Goal: Task Accomplishment & Management: Use online tool/utility

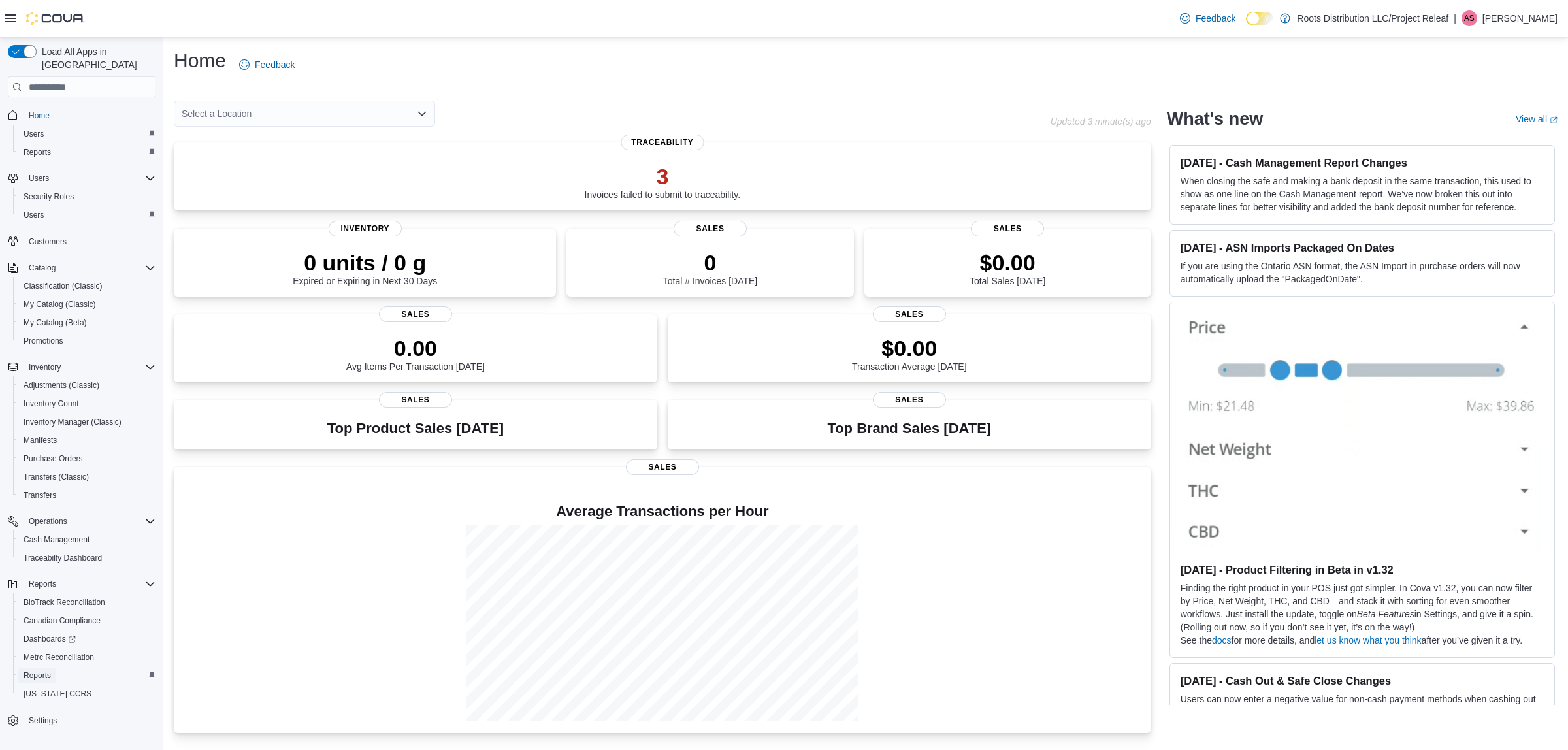
click at [44, 668] on span "Reports" at bounding box center [37, 675] width 28 height 16
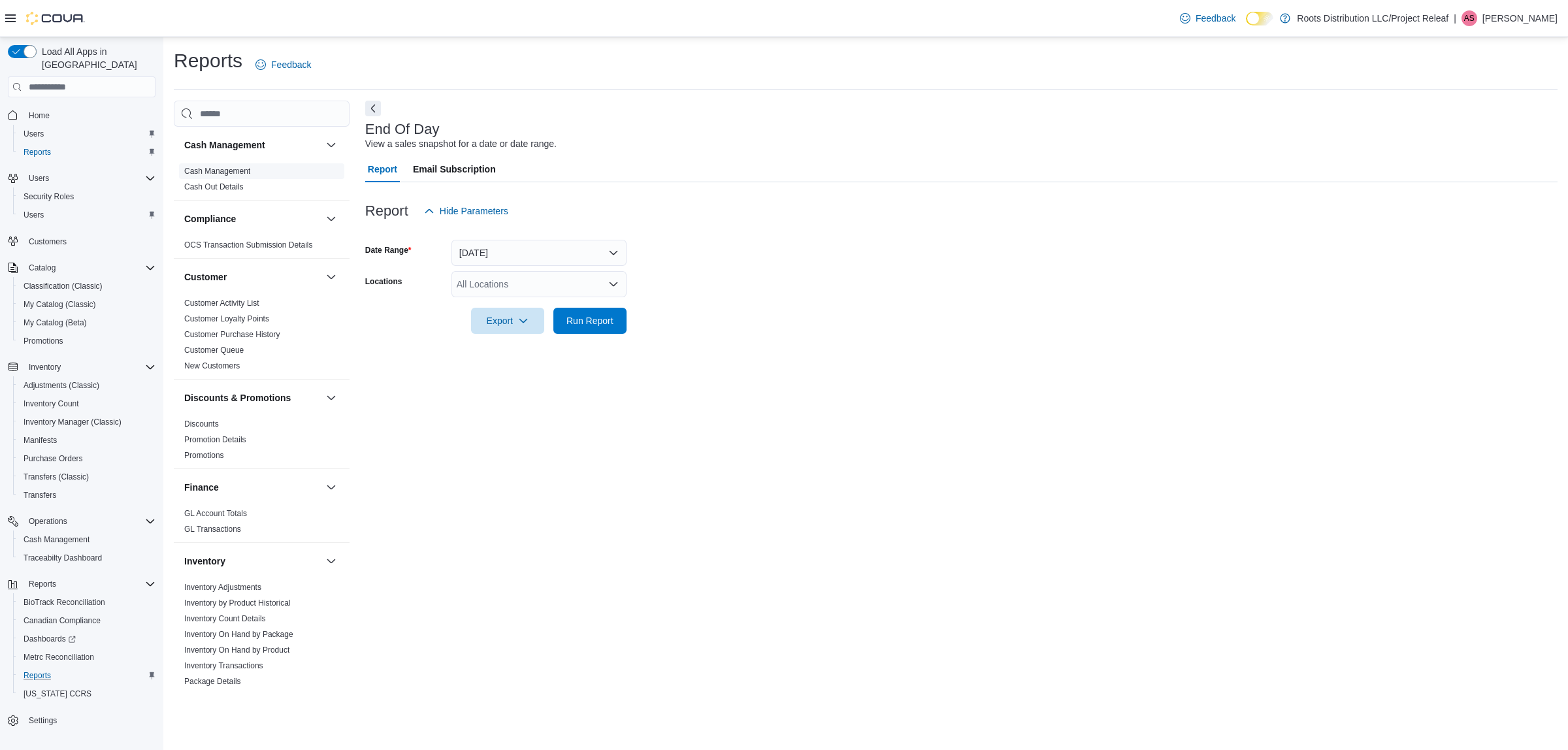
click at [243, 172] on link "Cash Management" at bounding box center [216, 171] width 66 height 9
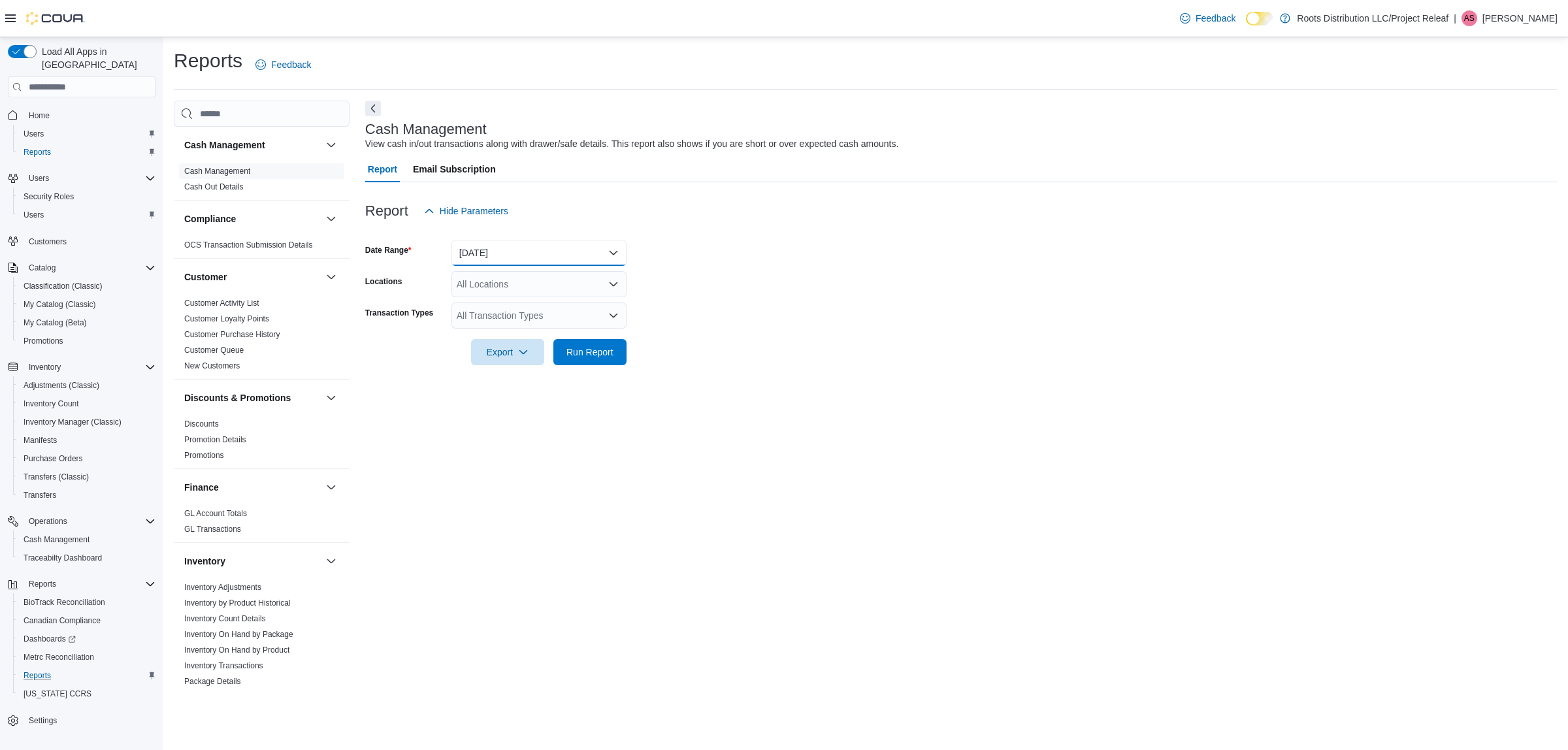
click at [539, 249] on button "[DATE]" at bounding box center [539, 253] width 175 height 26
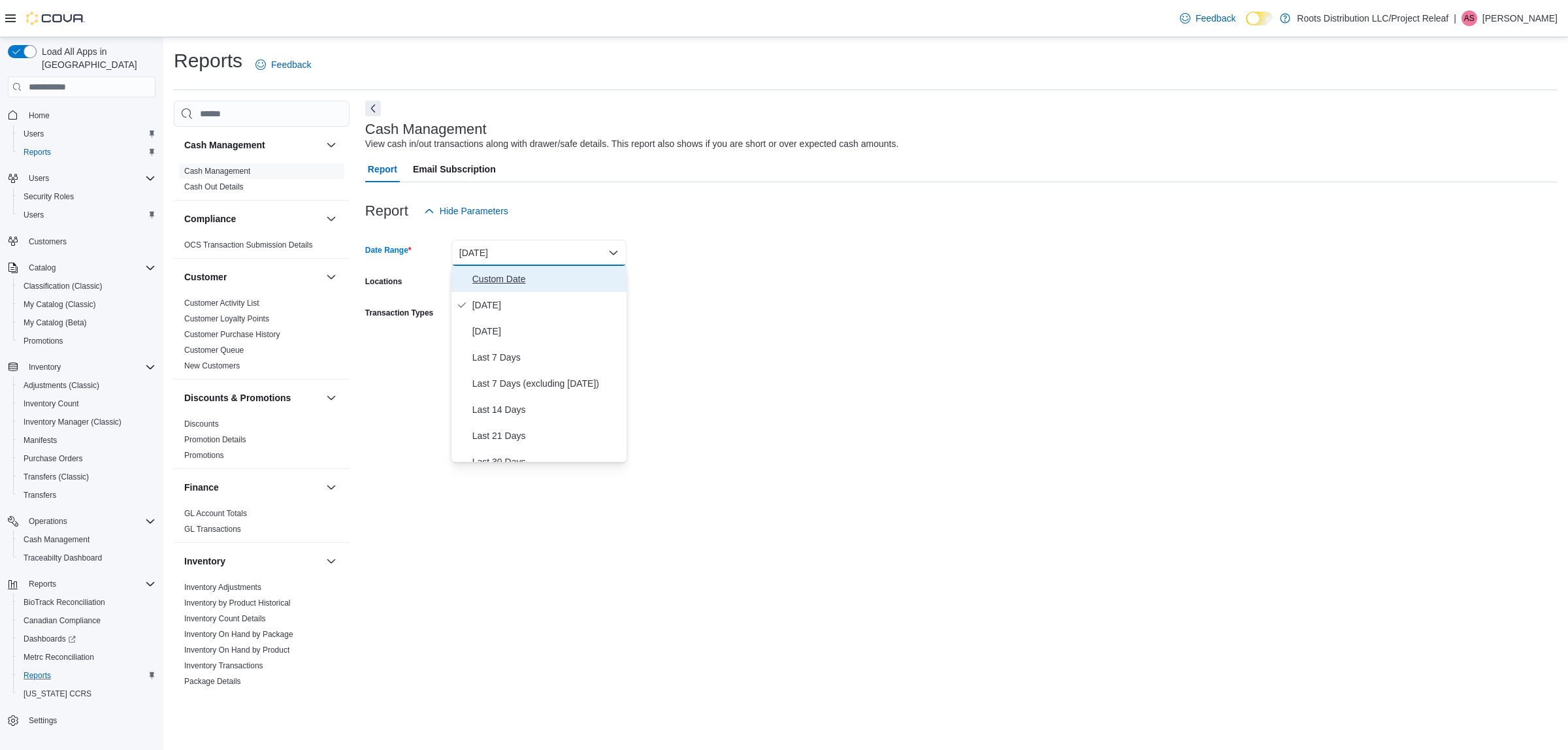
click at [521, 273] on span "Custom Date" at bounding box center [546, 279] width 149 height 16
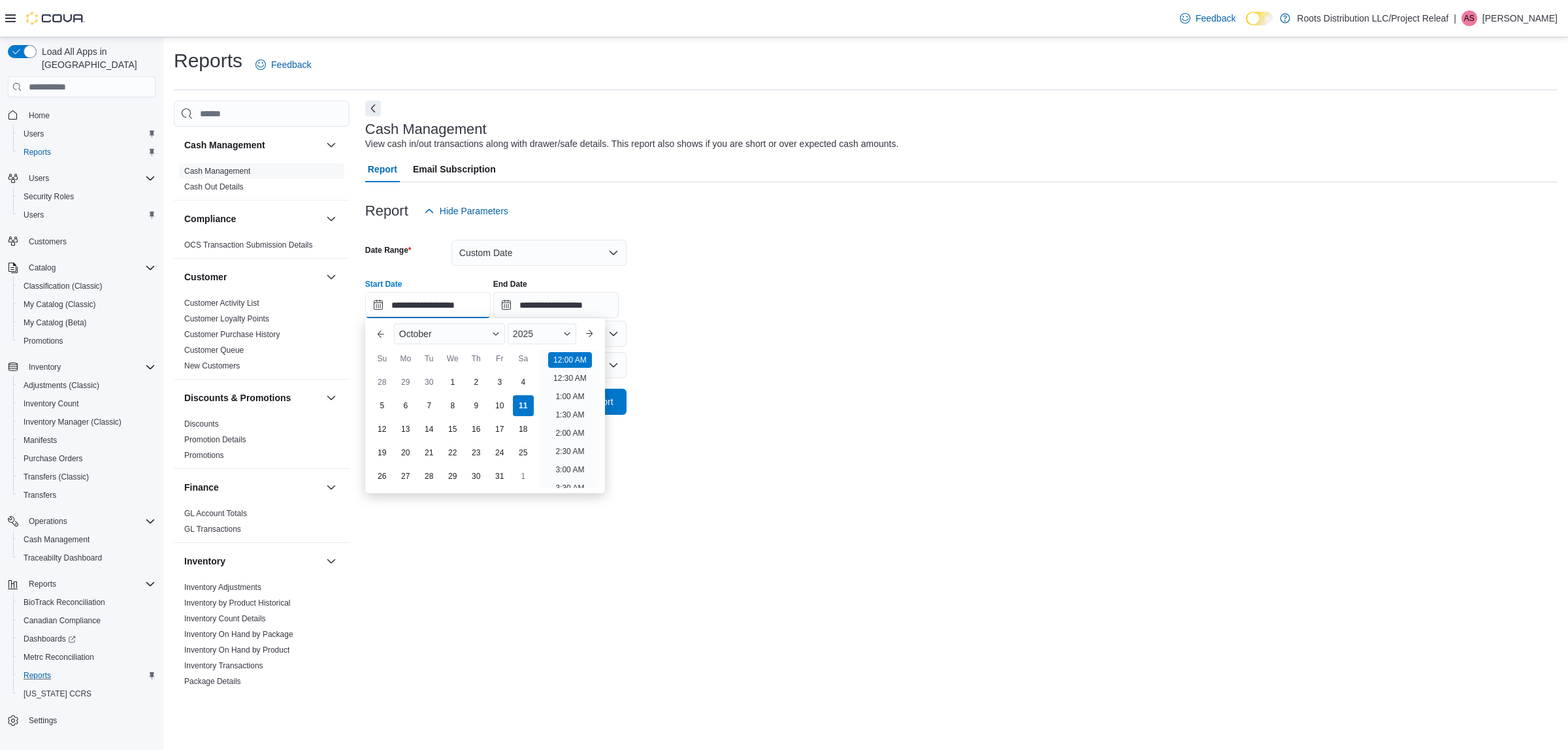
click at [422, 308] on input "**********" at bounding box center [427, 305] width 125 height 26
click at [500, 410] on div "10" at bounding box center [499, 405] width 23 height 23
type input "**********"
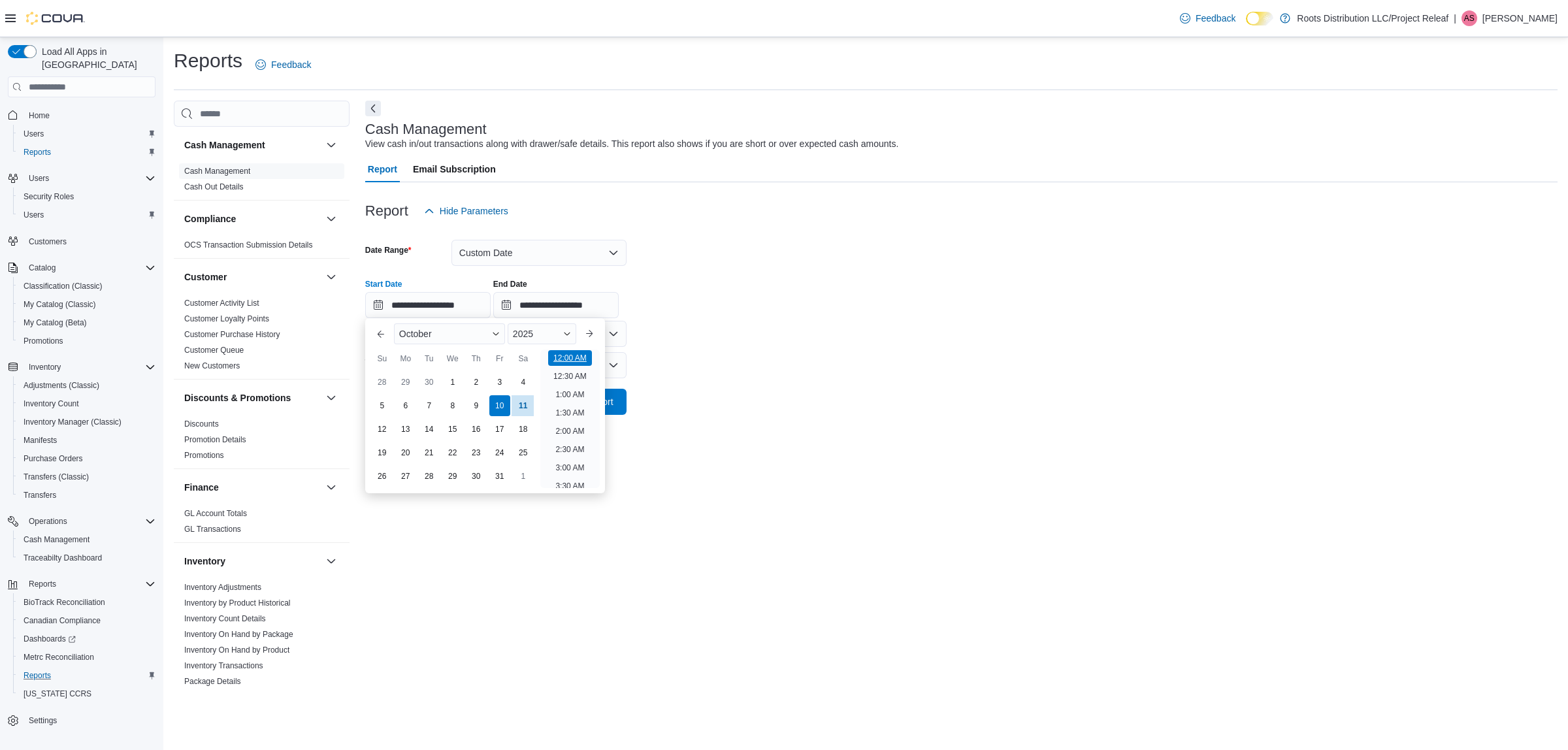
click at [578, 354] on li "12:00 AM" at bounding box center [569, 358] width 44 height 16
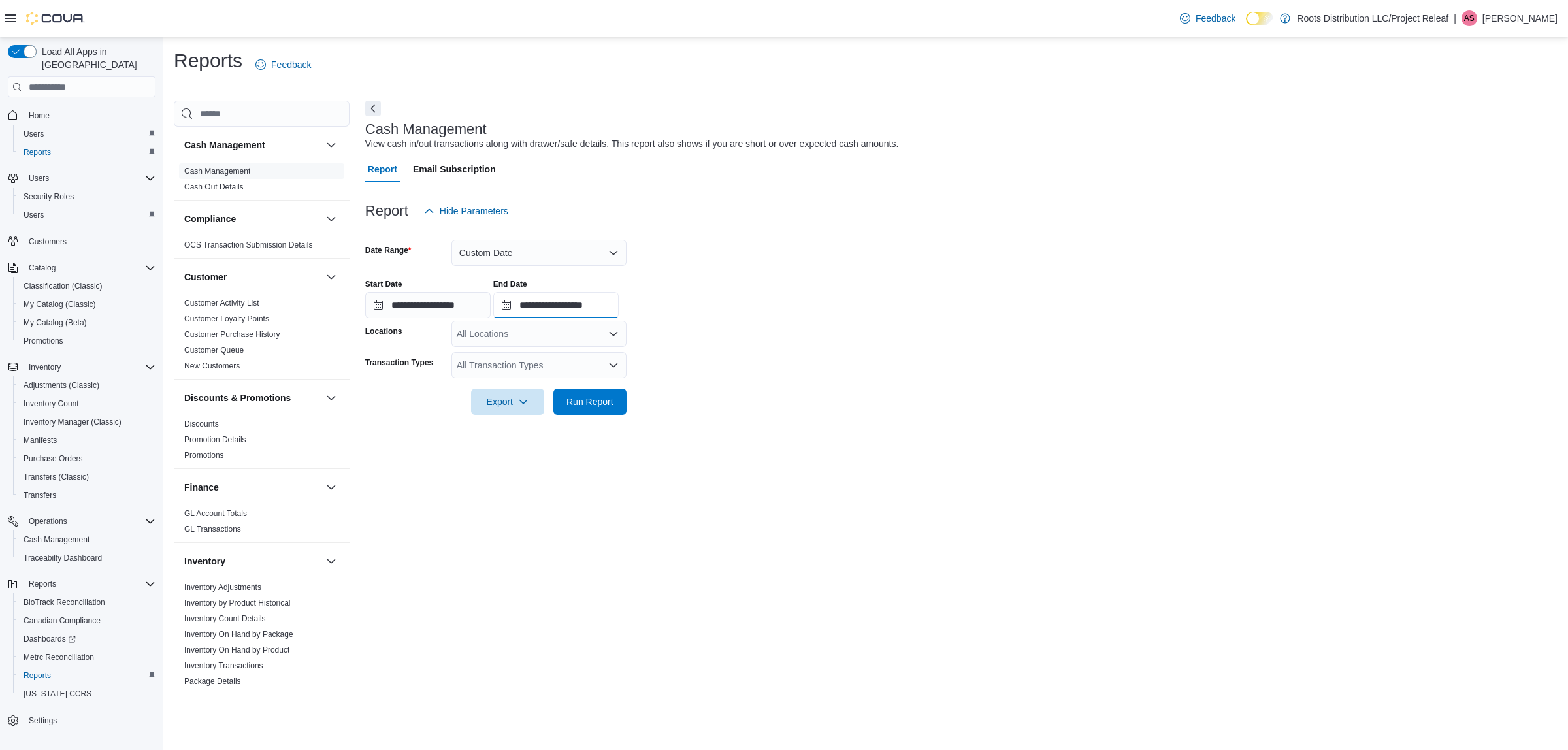
click at [559, 306] on input "**********" at bounding box center [555, 305] width 125 height 26
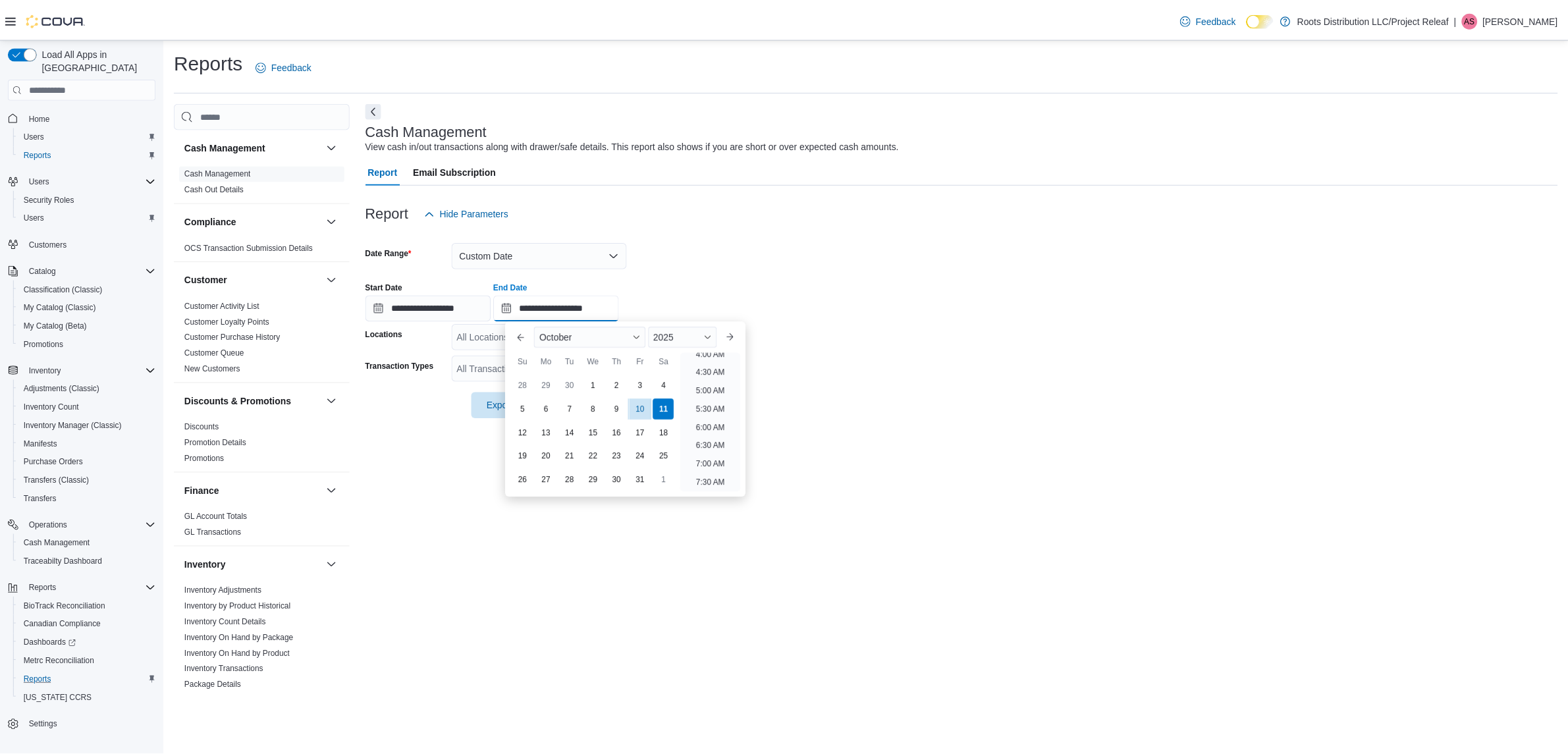
scroll to position [0, 0]
click at [713, 379] on li "12:30 AM" at bounding box center [715, 381] width 44 height 16
type input "**********"
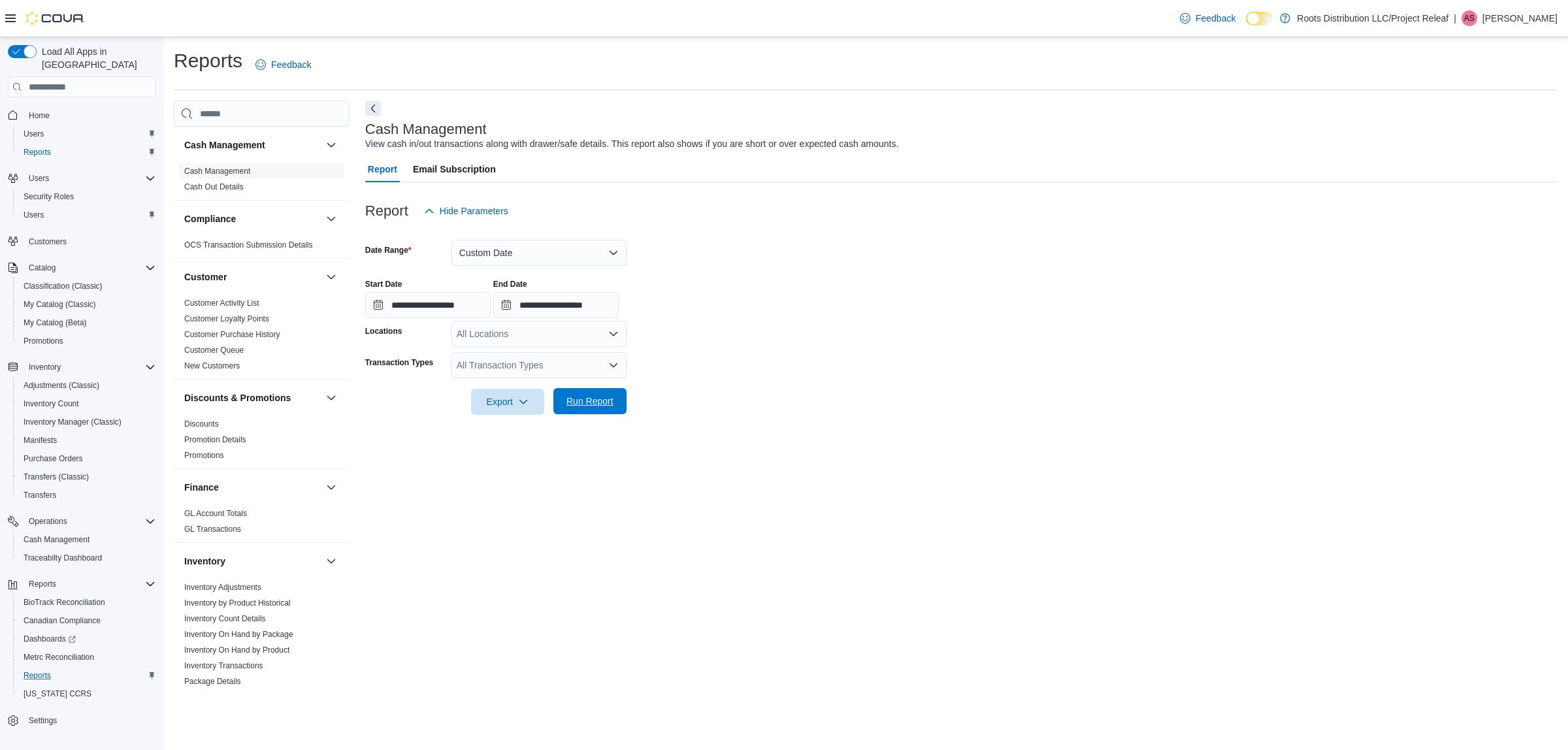
click at [596, 402] on span "Run Report" at bounding box center [590, 401] width 47 height 13
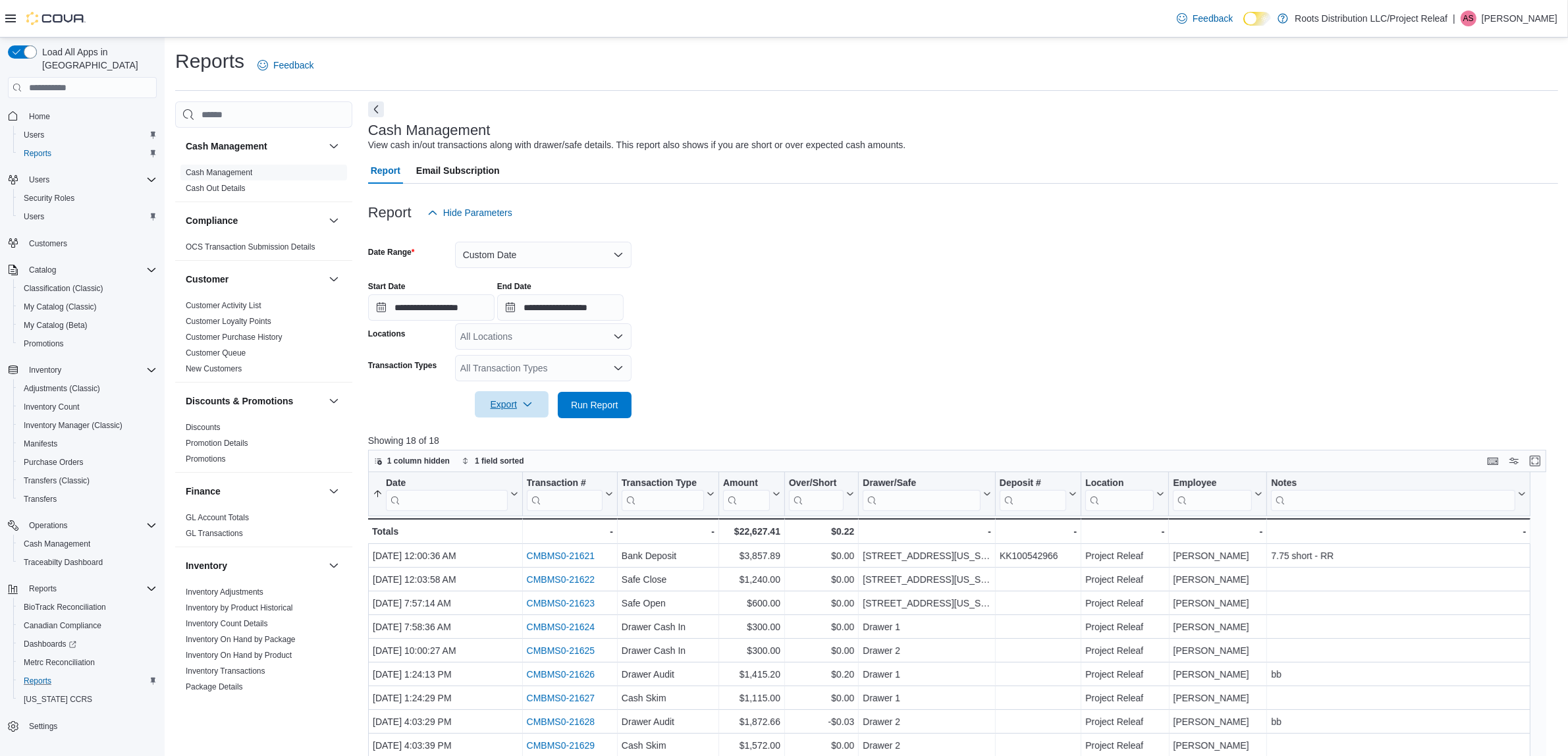
click at [527, 404] on icon "button" at bounding box center [527, 404] width 10 height 10
click at [526, 427] on span "Export to Excel" at bounding box center [513, 431] width 59 height 10
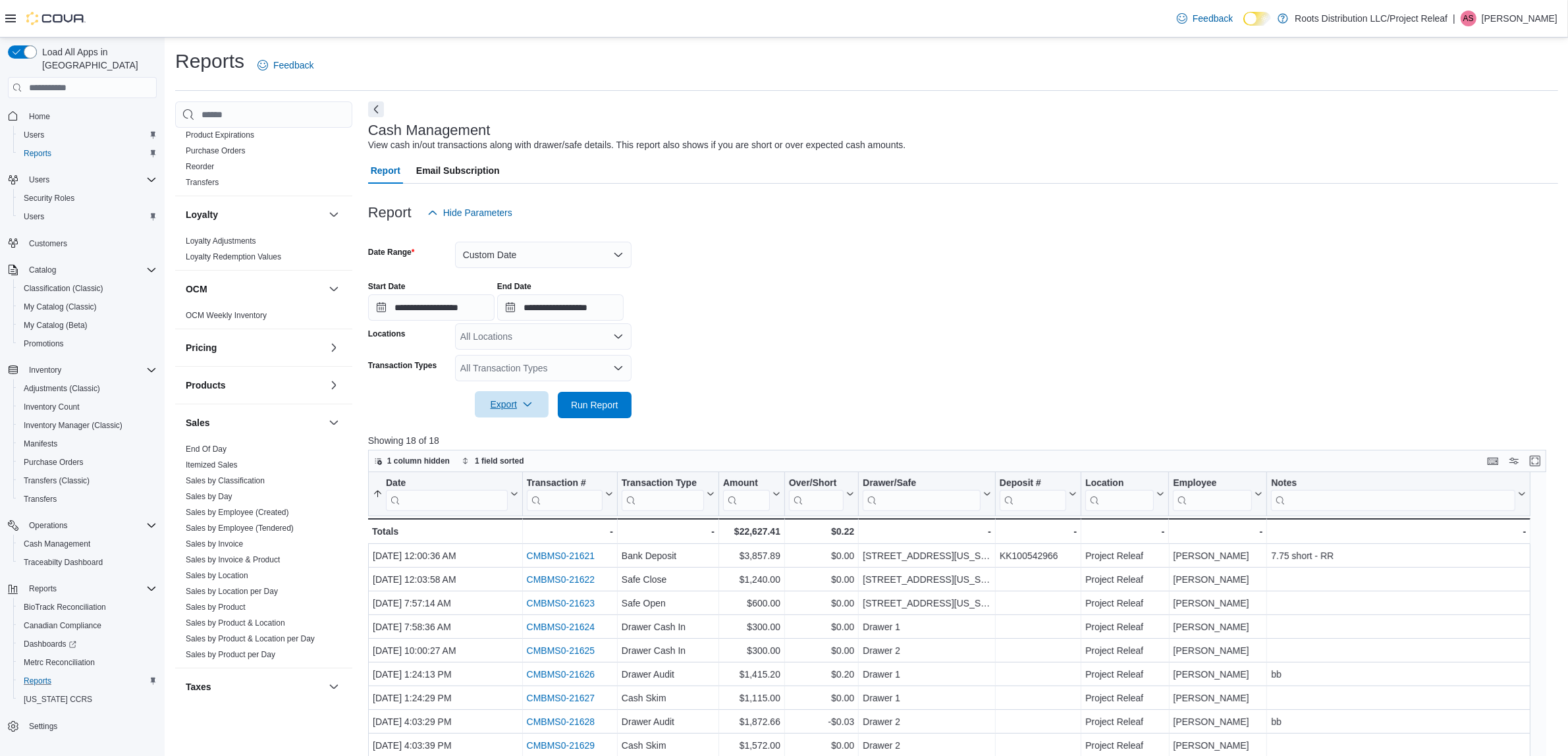
scroll to position [705, 0]
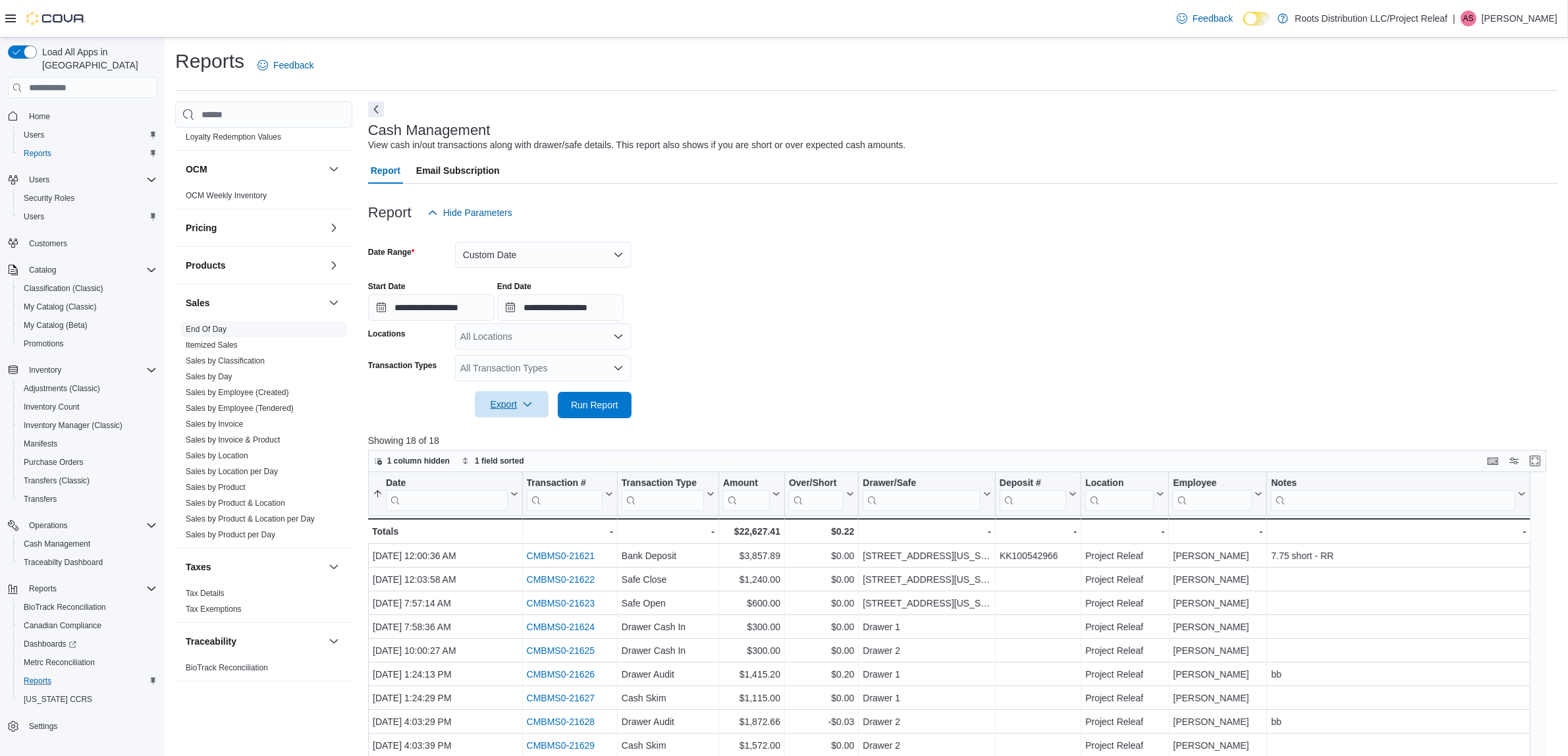
click at [222, 329] on link "End Of Day" at bounding box center [206, 329] width 41 height 9
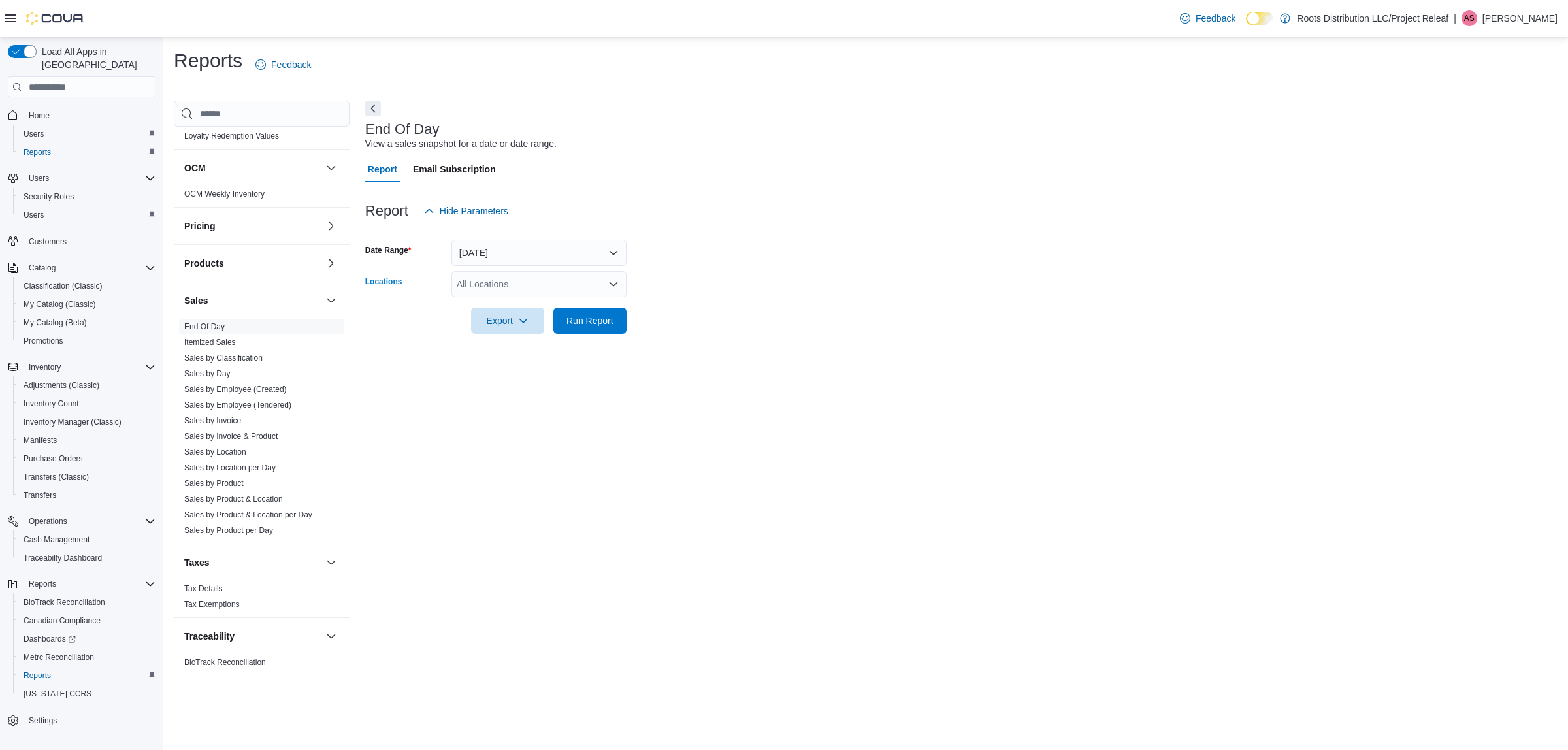
click at [541, 271] on div "All Locations" at bounding box center [539, 284] width 175 height 26
click at [546, 253] on button "[DATE]" at bounding box center [539, 253] width 175 height 26
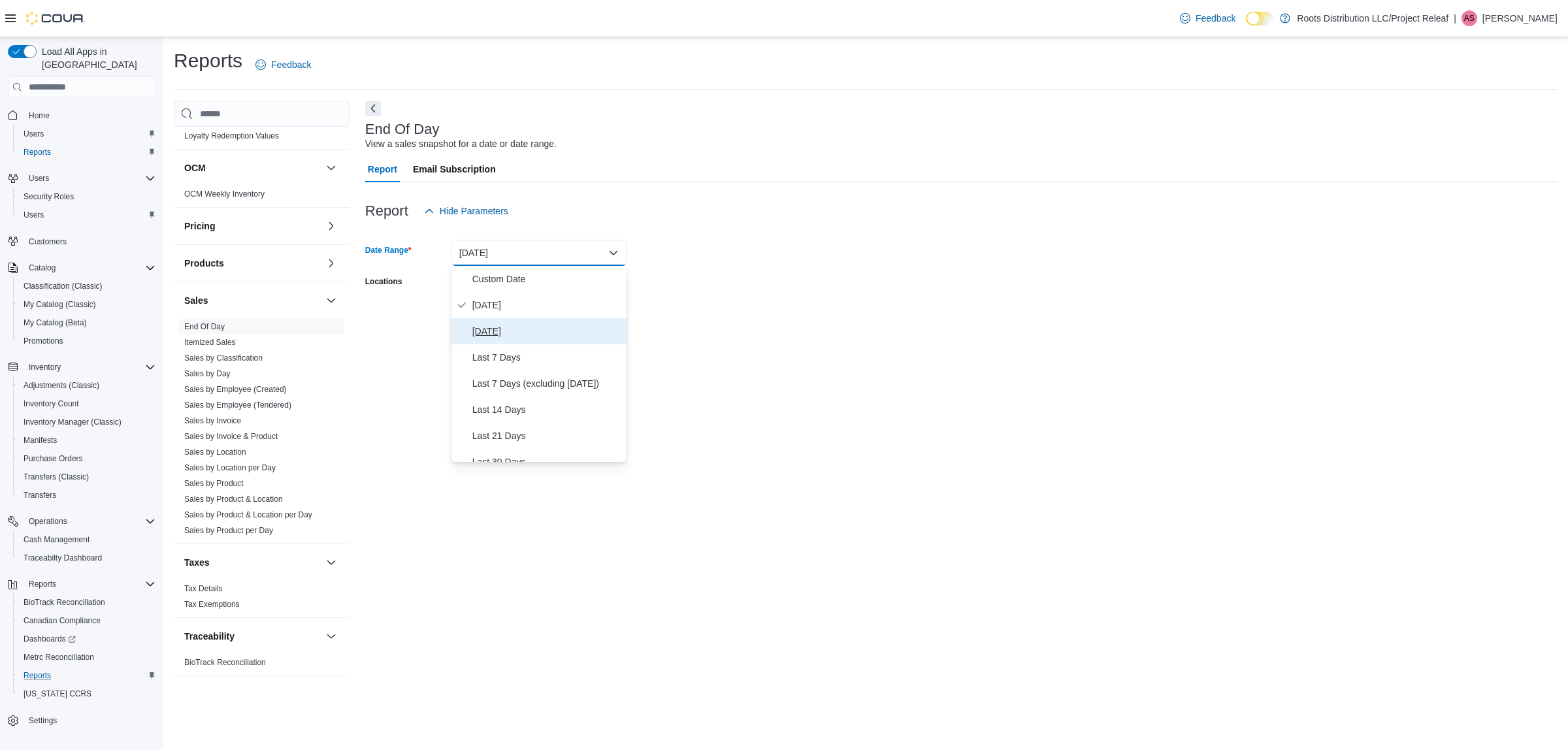
click at [495, 332] on span "[DATE]" at bounding box center [546, 331] width 149 height 16
click at [603, 313] on span "Run Report" at bounding box center [589, 320] width 57 height 26
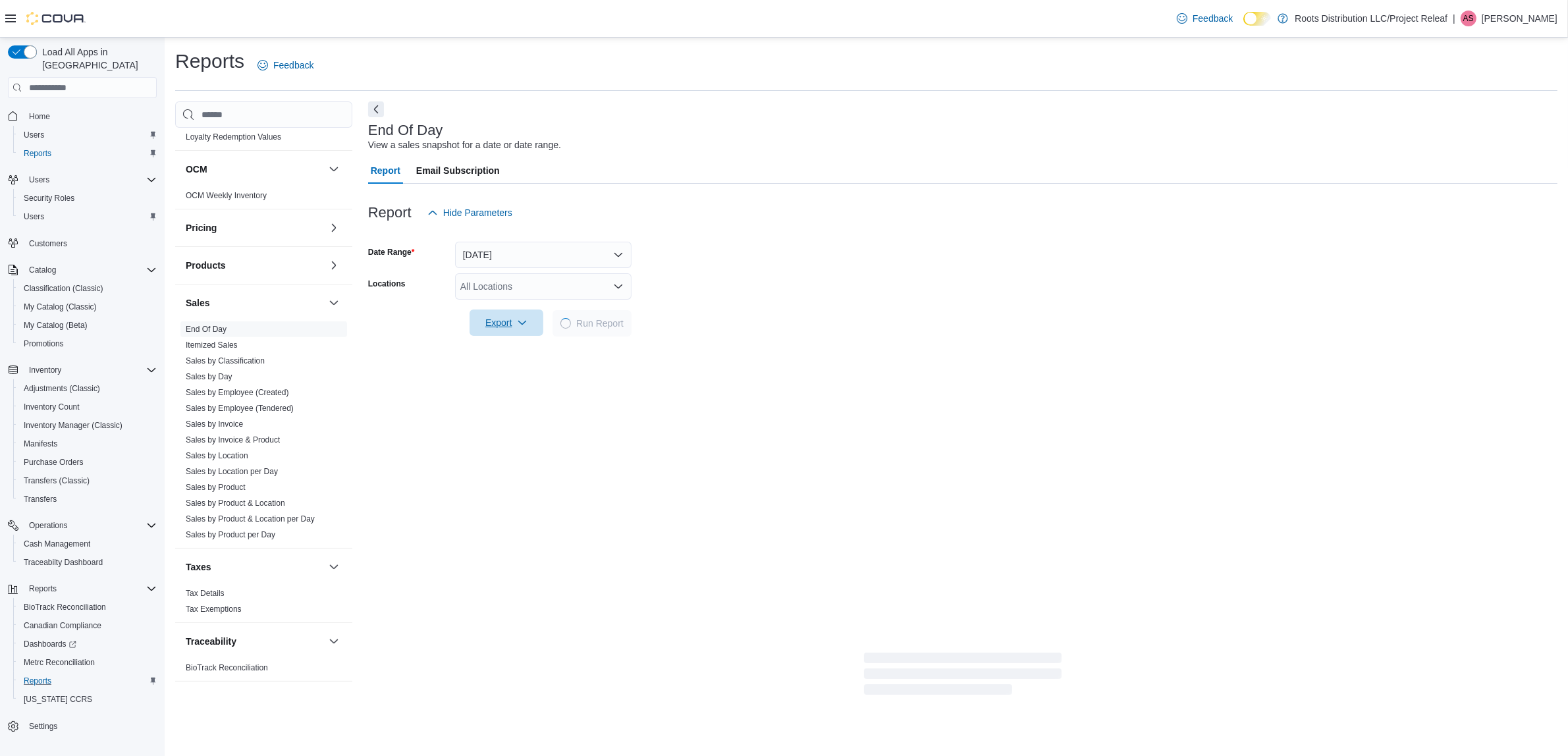
click at [524, 326] on icon "button" at bounding box center [522, 322] width 10 height 10
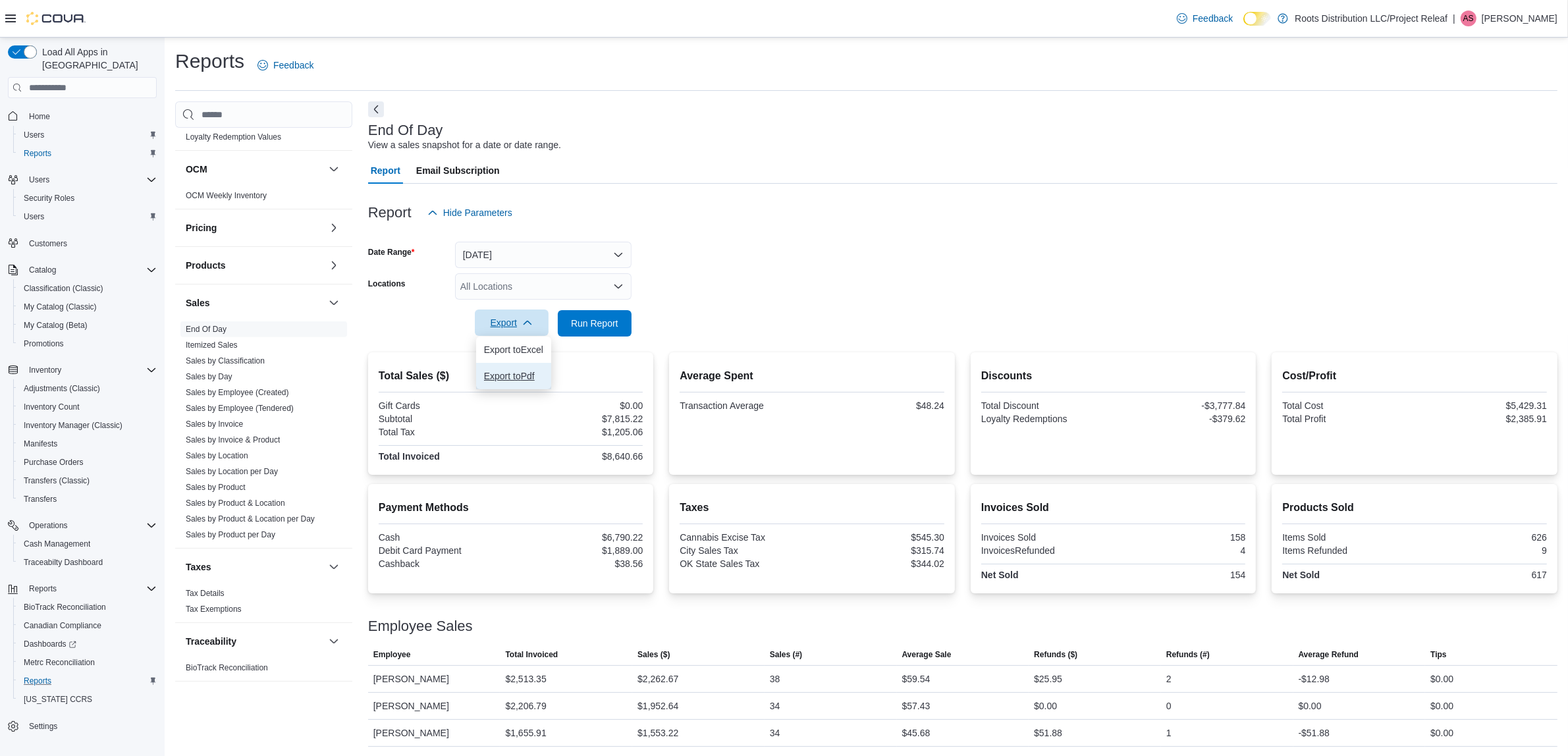
click at [518, 380] on button "Export to Pdf" at bounding box center [514, 376] width 75 height 27
